Goal: Find specific page/section: Find specific page/section

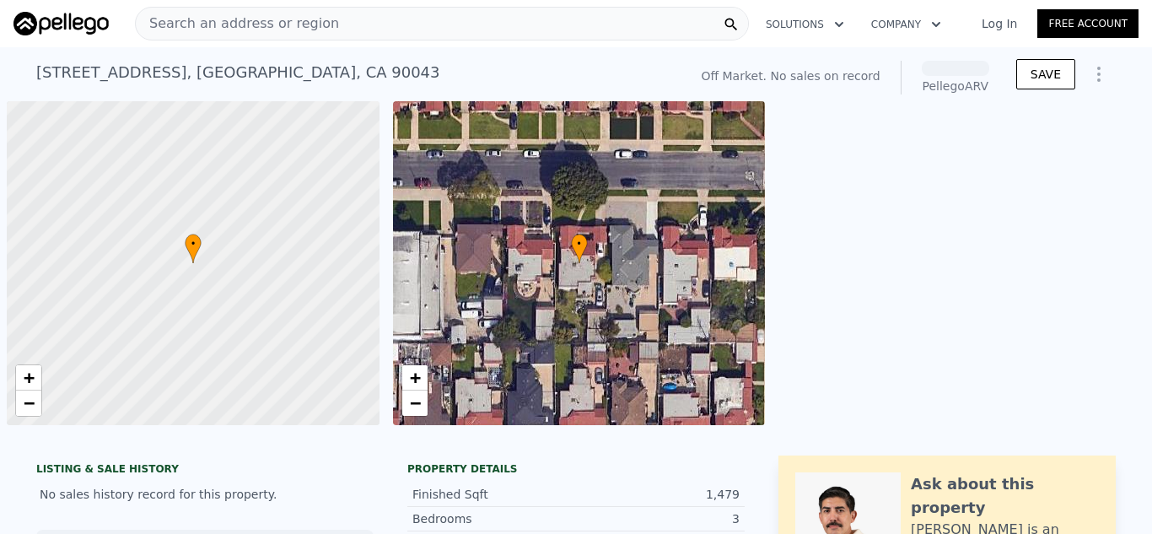
scroll to position [0, 7]
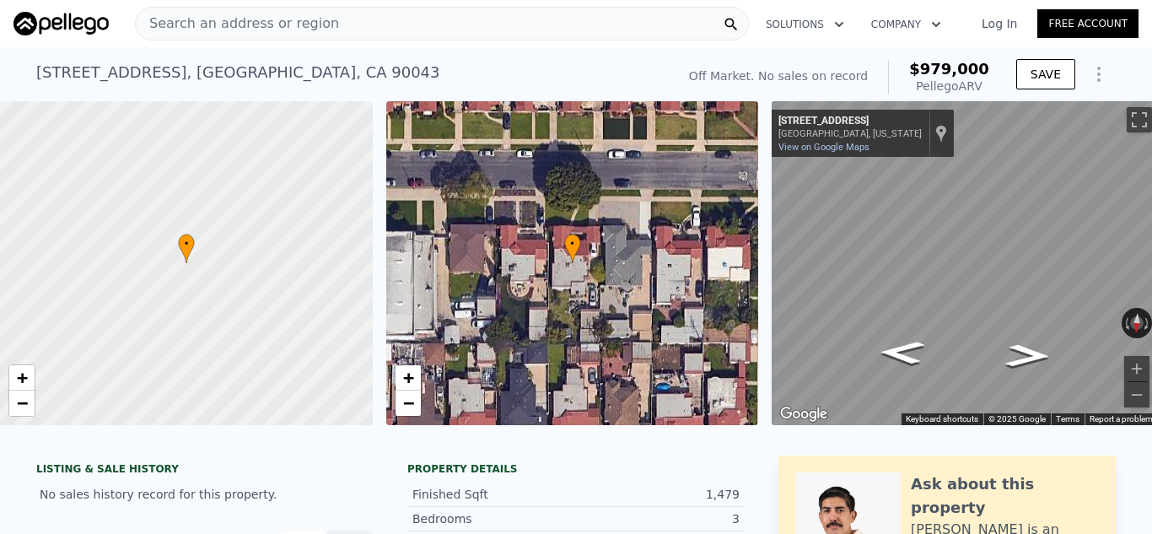
click at [368, 19] on div "Search an address or region" at bounding box center [442, 24] width 614 height 34
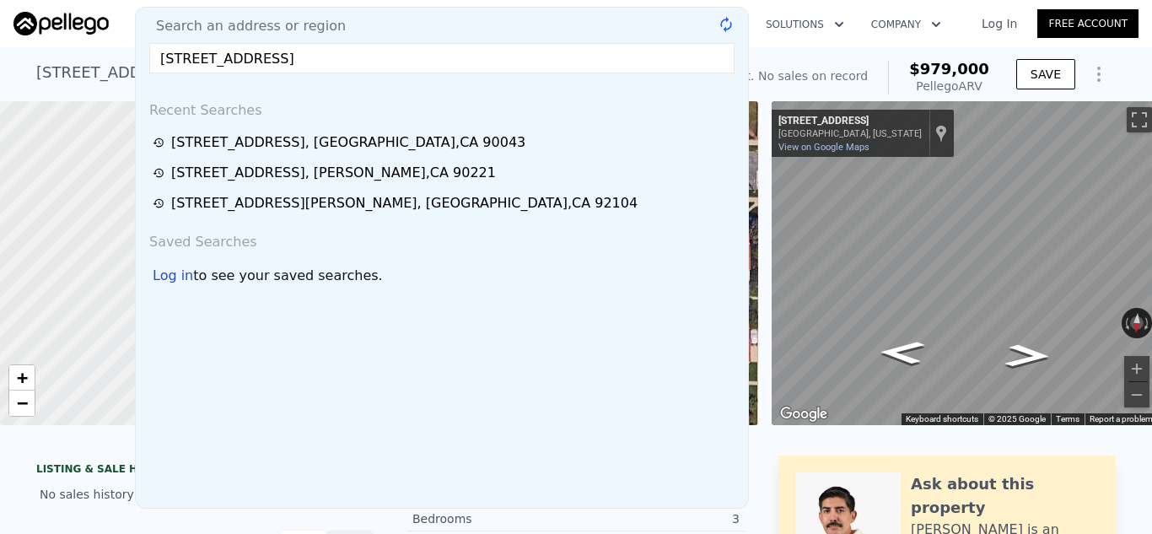
type input "[STREET_ADDRESS]"
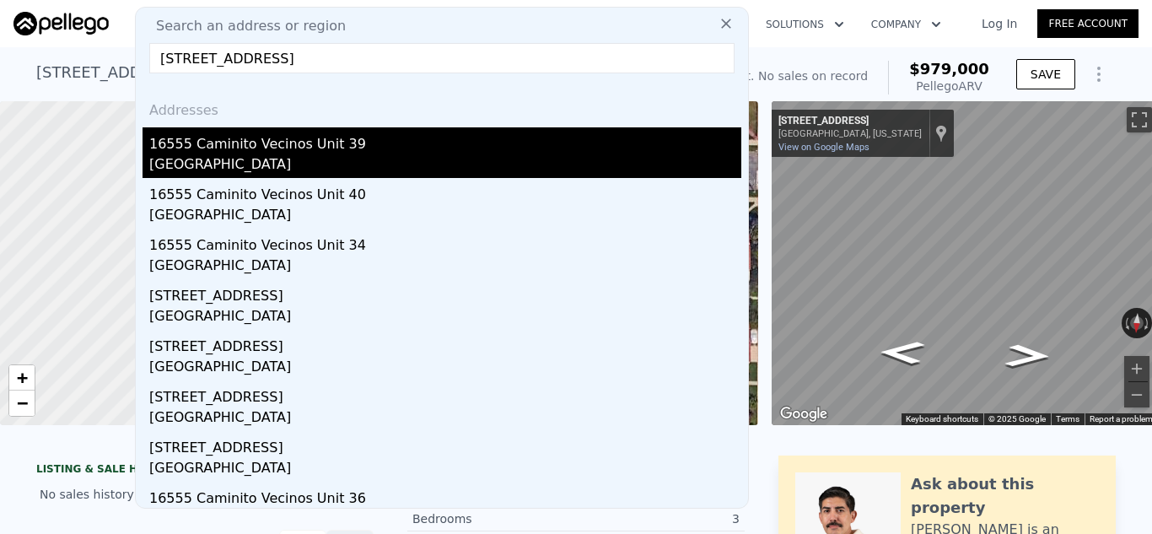
click at [394, 161] on div "[GEOGRAPHIC_DATA]" at bounding box center [445, 166] width 592 height 24
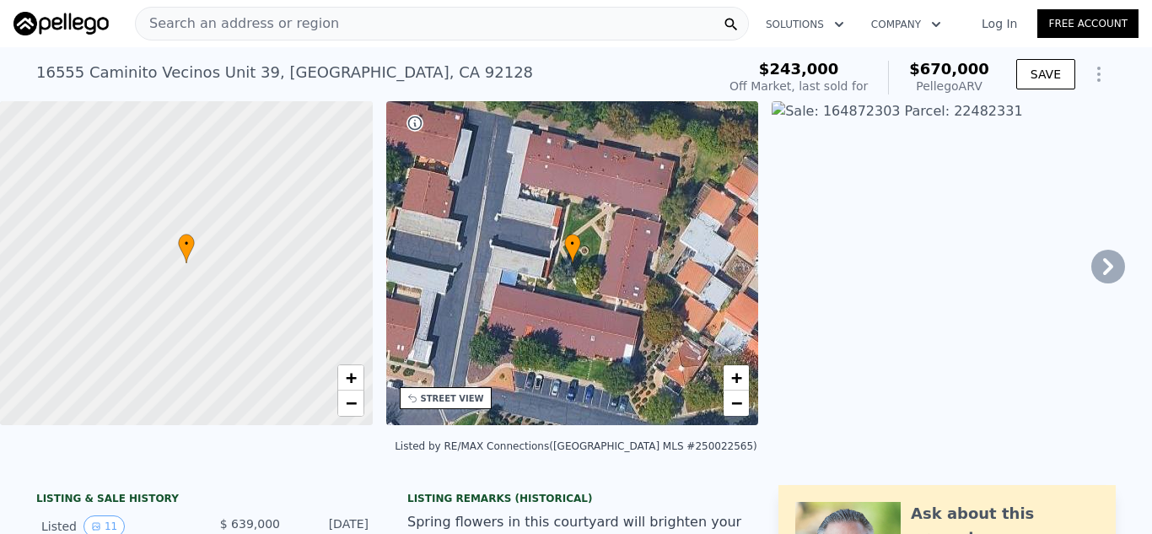
click at [483, 22] on div "Search an address or region" at bounding box center [442, 24] width 614 height 34
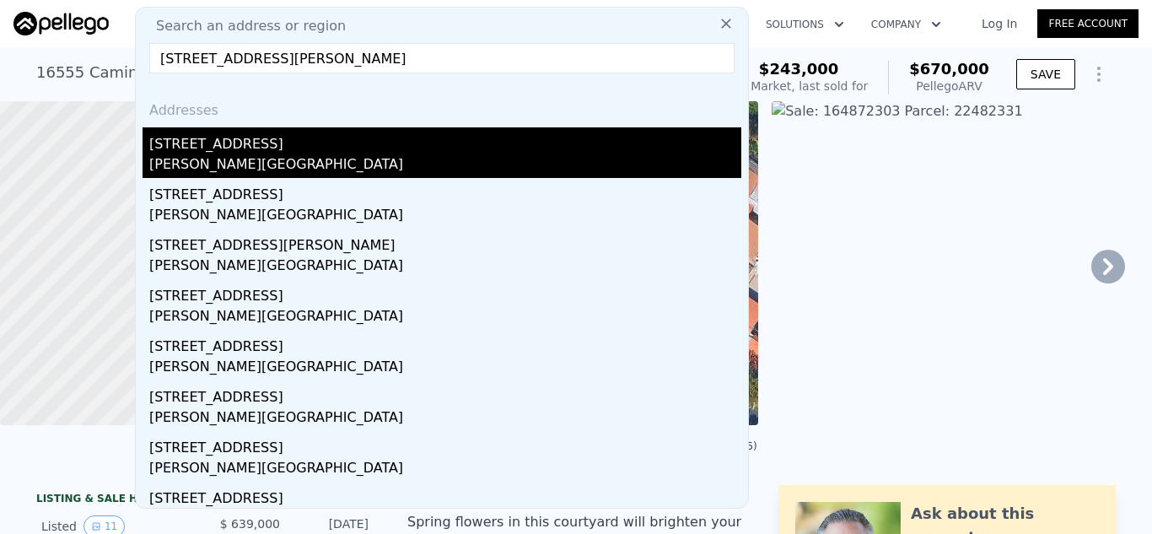
type input "[STREET_ADDRESS][PERSON_NAME]"
click at [309, 159] on div "[PERSON_NAME][GEOGRAPHIC_DATA]" at bounding box center [445, 166] width 592 height 24
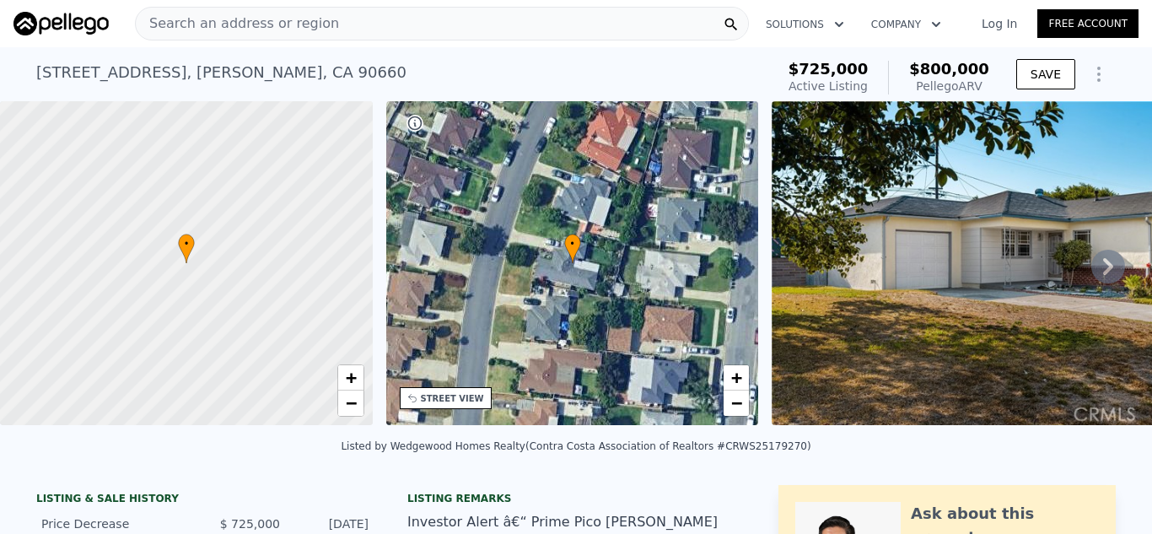
click at [463, 22] on div "Search an address or region" at bounding box center [442, 24] width 614 height 34
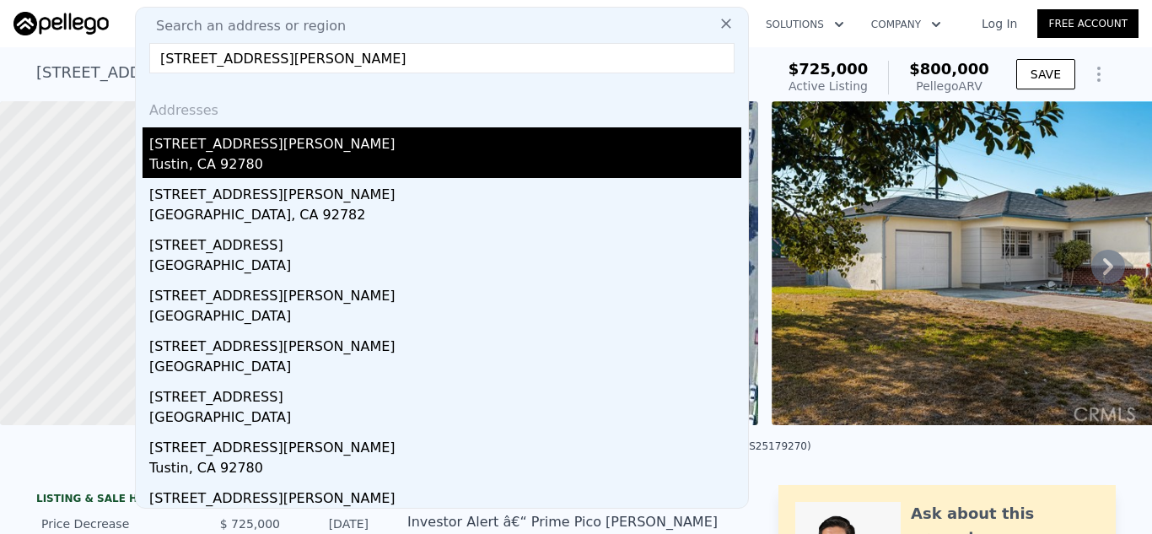
type input "[STREET_ADDRESS][PERSON_NAME]"
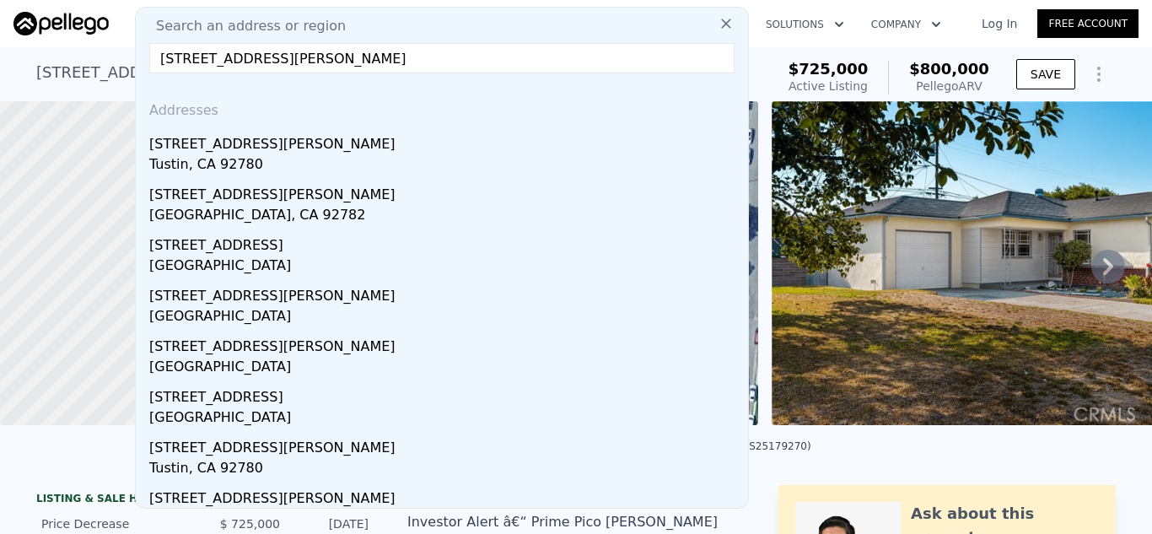
click at [343, 166] on div "Tustin, CA 92780" at bounding box center [445, 166] width 592 height 24
